Goal: Task Accomplishment & Management: Complete application form

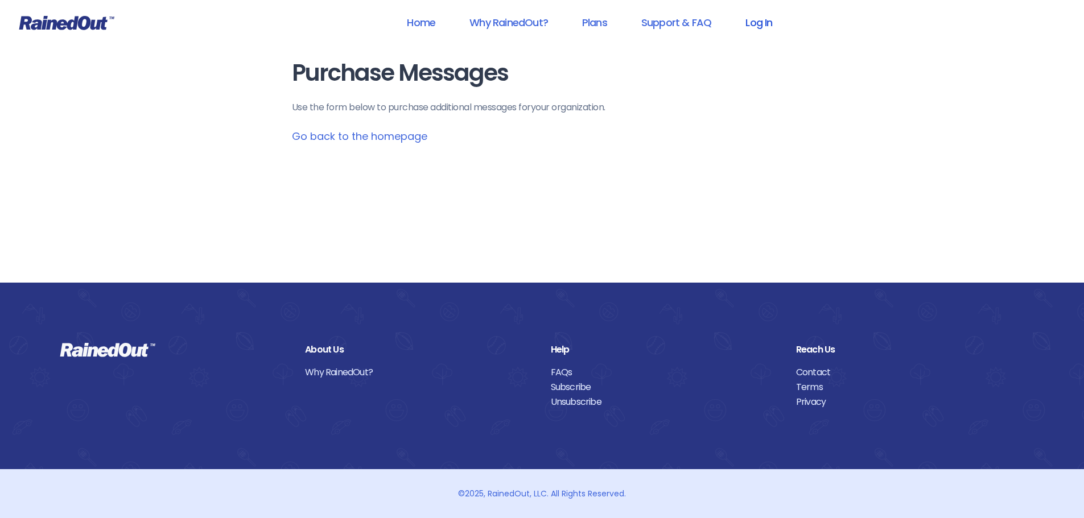
click at [754, 23] on link "Log In" at bounding box center [758, 23] width 56 height 26
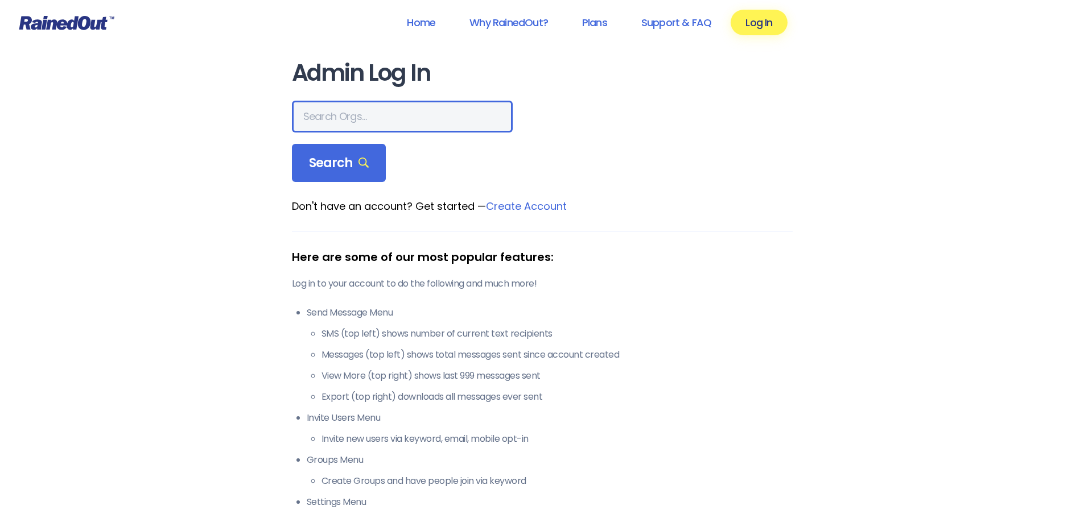
click at [346, 110] on input "text" at bounding box center [402, 117] width 221 height 32
type input "story place"
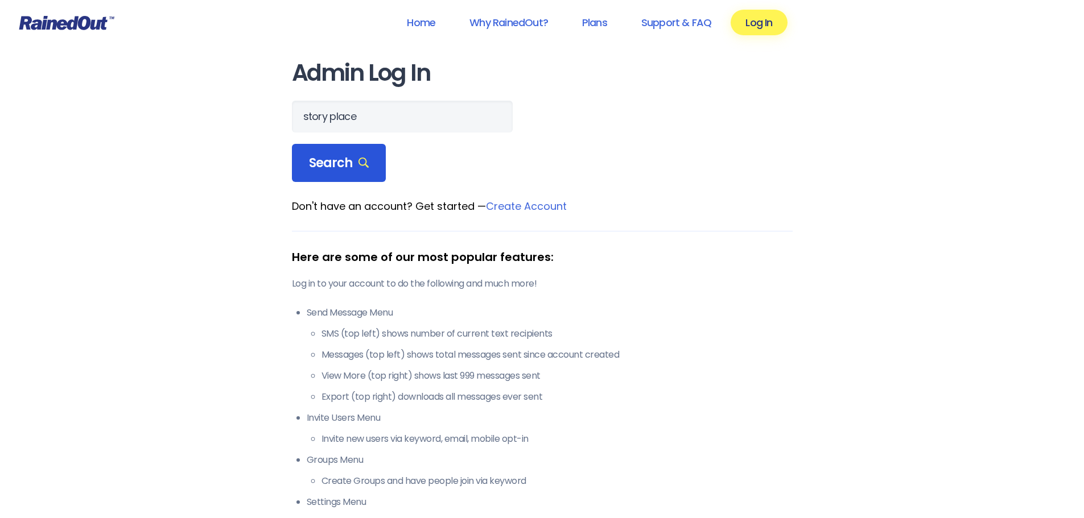
click at [353, 161] on span "Search" at bounding box center [339, 163] width 60 height 16
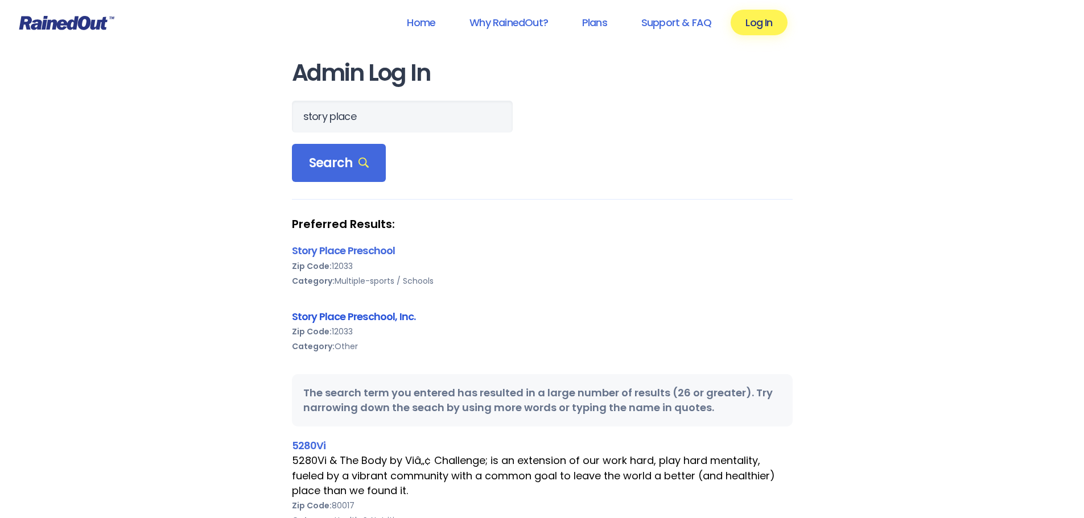
click at [330, 316] on link "Story Place Preschool, Inc." at bounding box center [354, 316] width 124 height 14
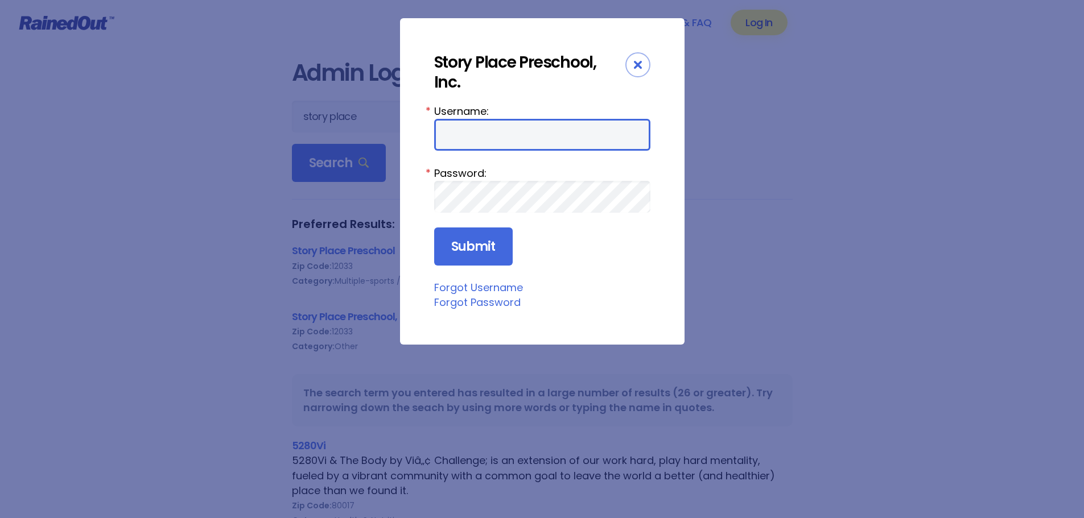
type input "SPPAdmin"
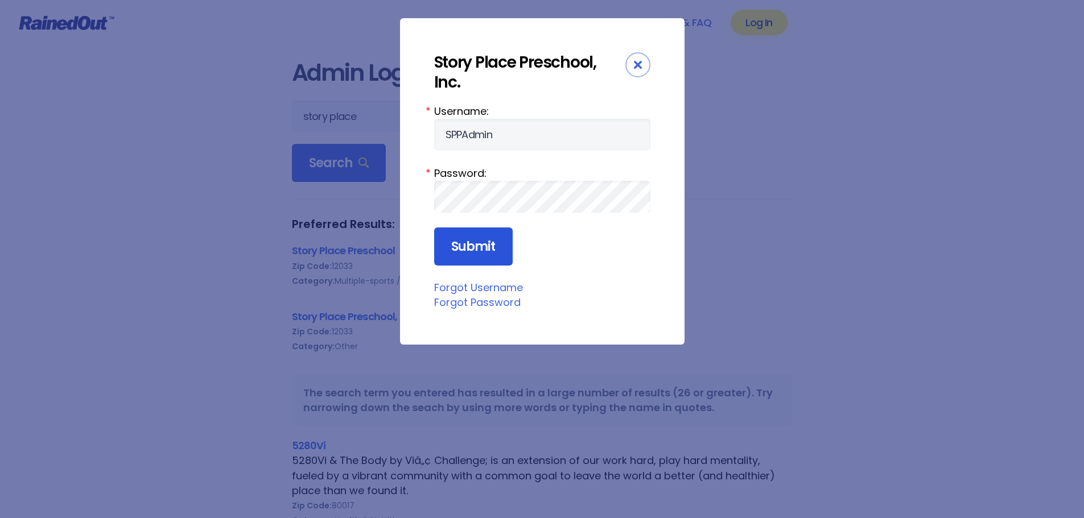
click at [476, 228] on input "Submit" at bounding box center [473, 247] width 78 height 39
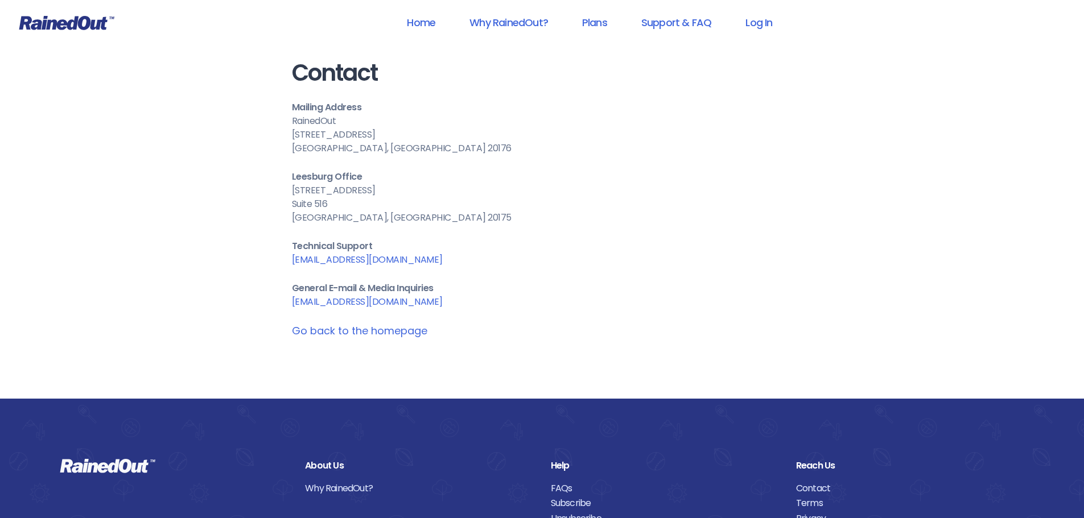
click at [329, 261] on link "[EMAIL_ADDRESS][DOMAIN_NAME]" at bounding box center [367, 259] width 151 height 13
click at [754, 22] on link "Log In" at bounding box center [758, 23] width 56 height 26
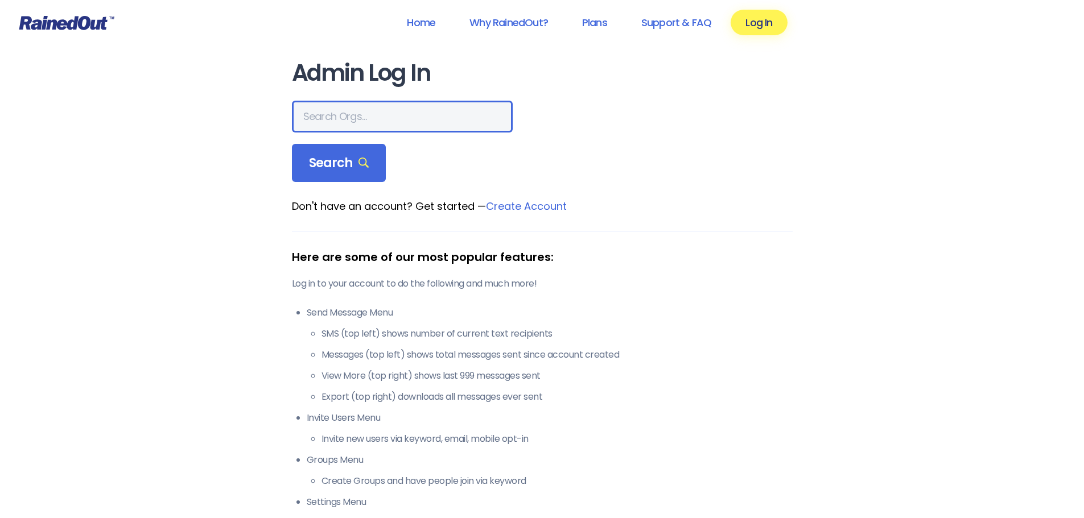
click at [341, 114] on input "text" at bounding box center [402, 117] width 221 height 32
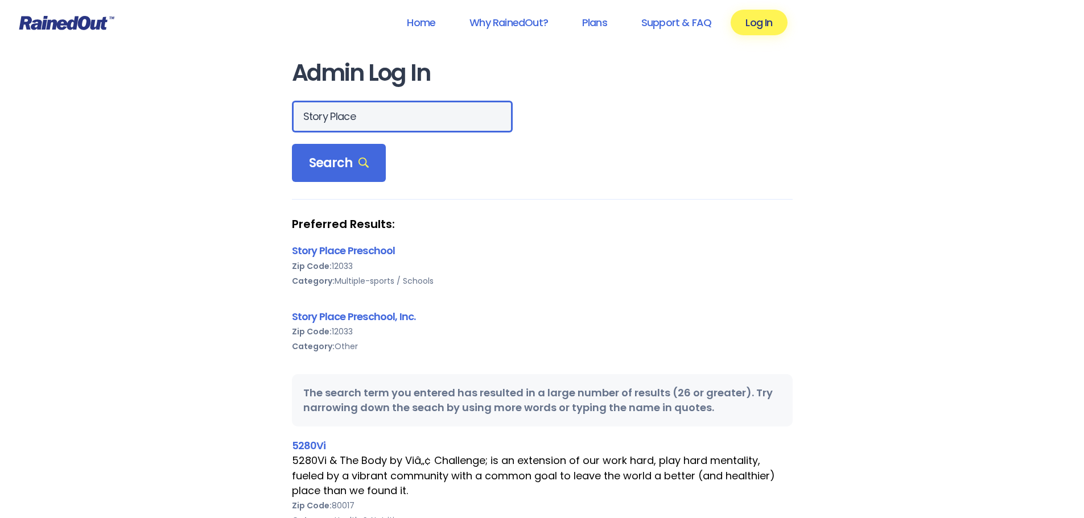
scroll to position [57, 0]
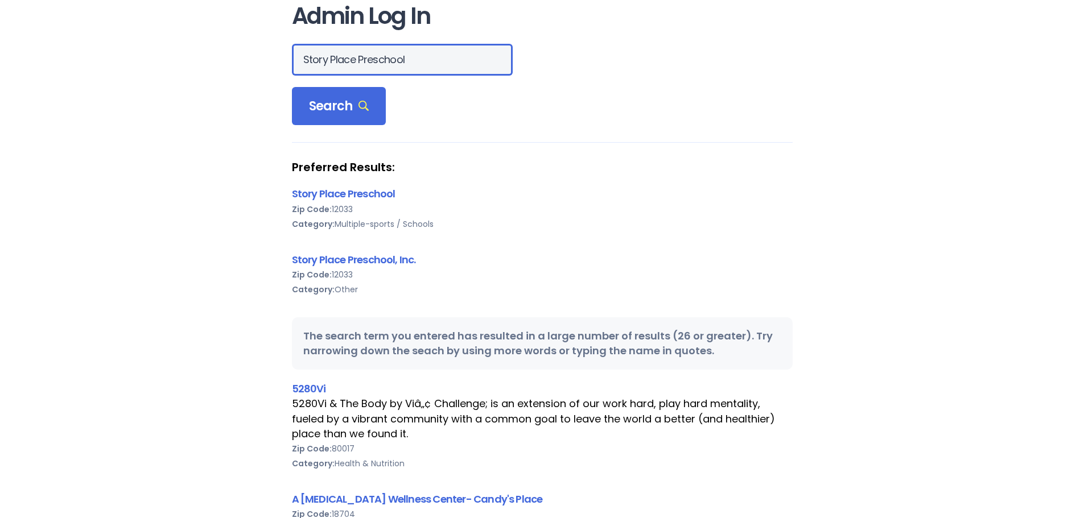
type input "Story Place Preschool"
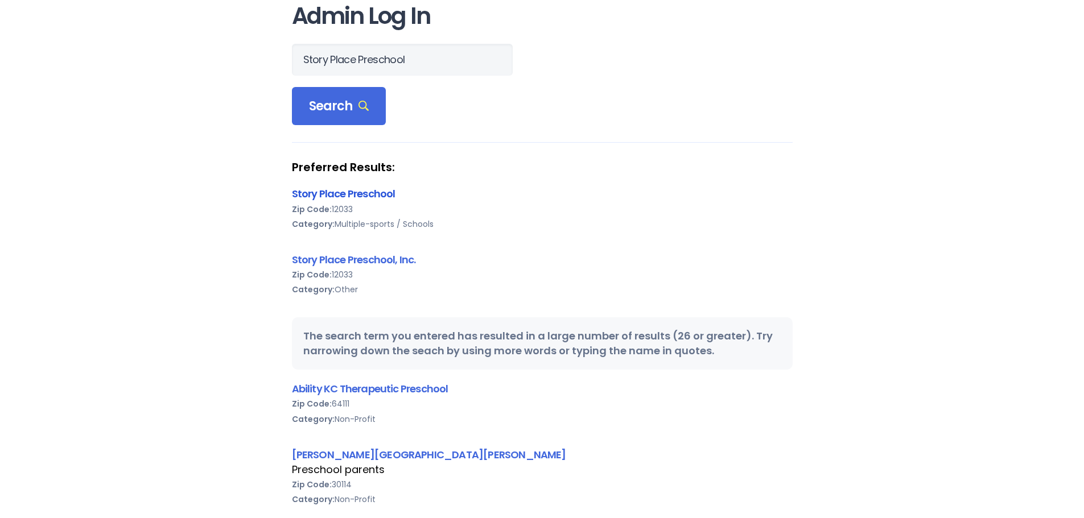
click at [347, 191] on link "Story Place Preschool" at bounding box center [344, 194] width 104 height 14
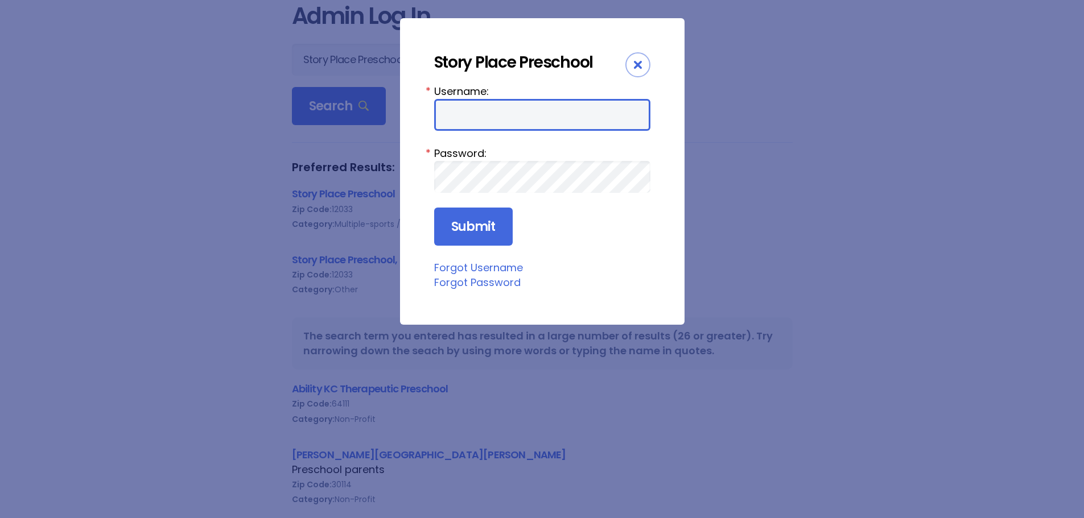
type input "SPPAdmin"
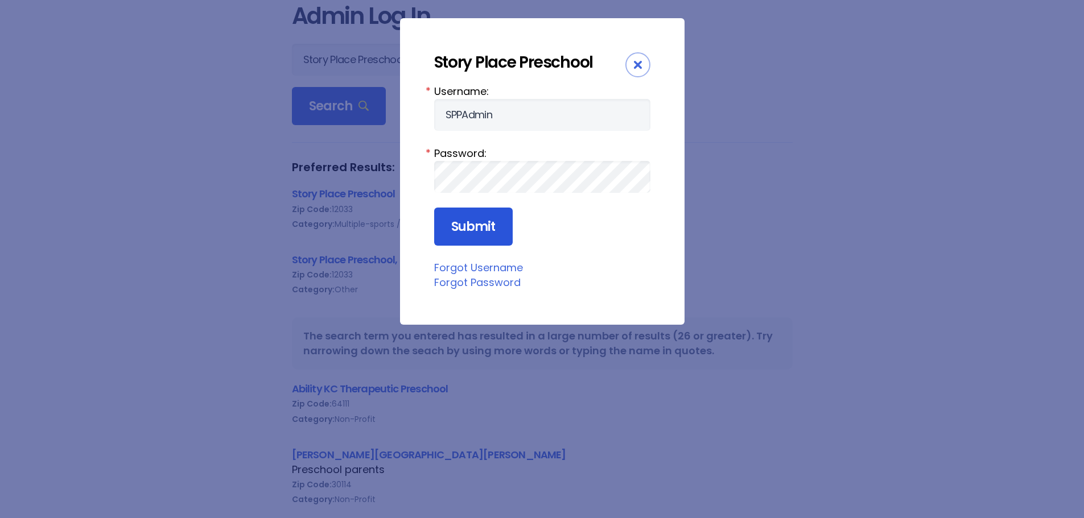
click at [480, 232] on input "Submit" at bounding box center [473, 227] width 78 height 39
